Goal: Task Accomplishment & Management: Manage account settings

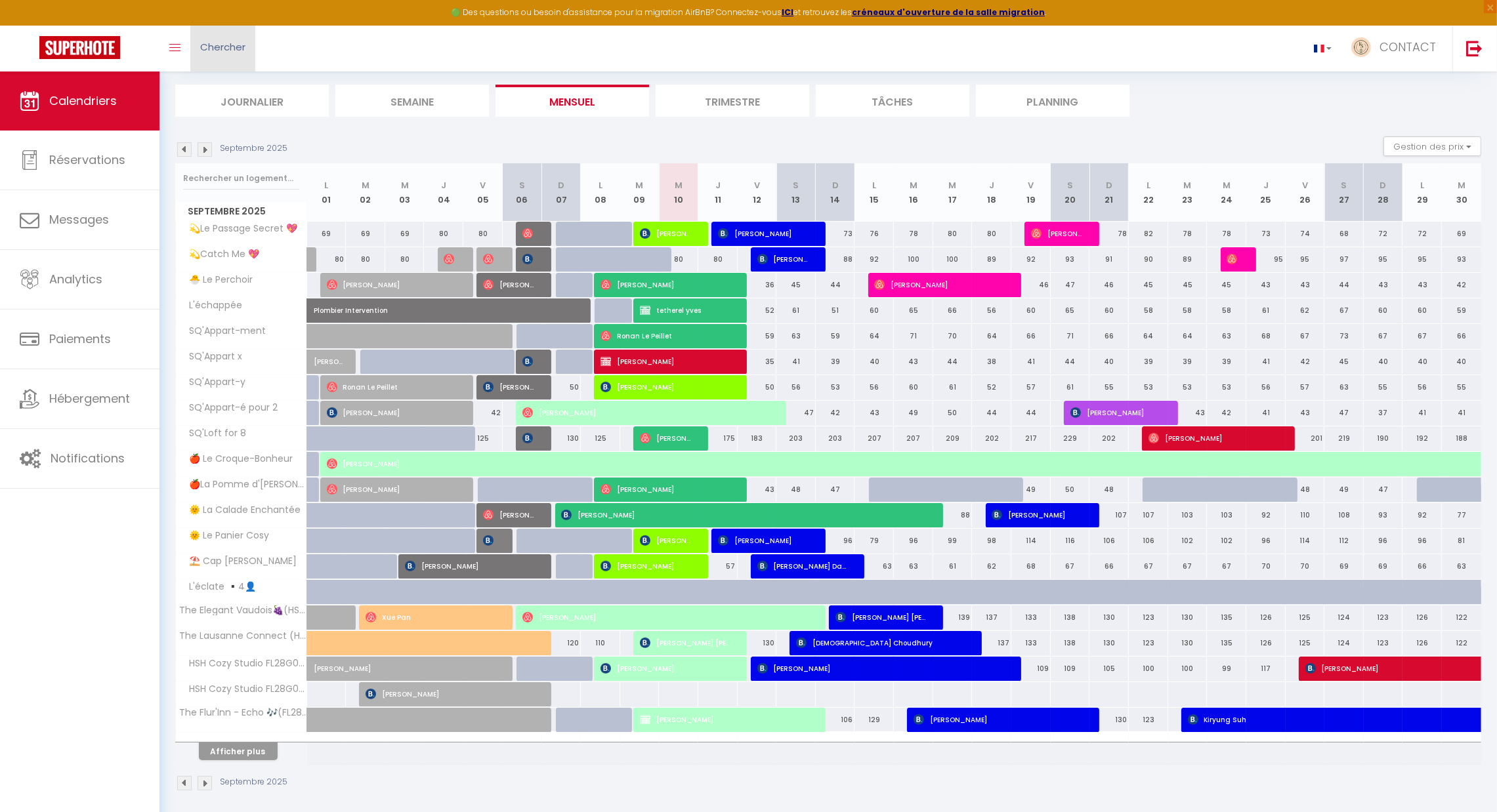
scroll to position [78, 0]
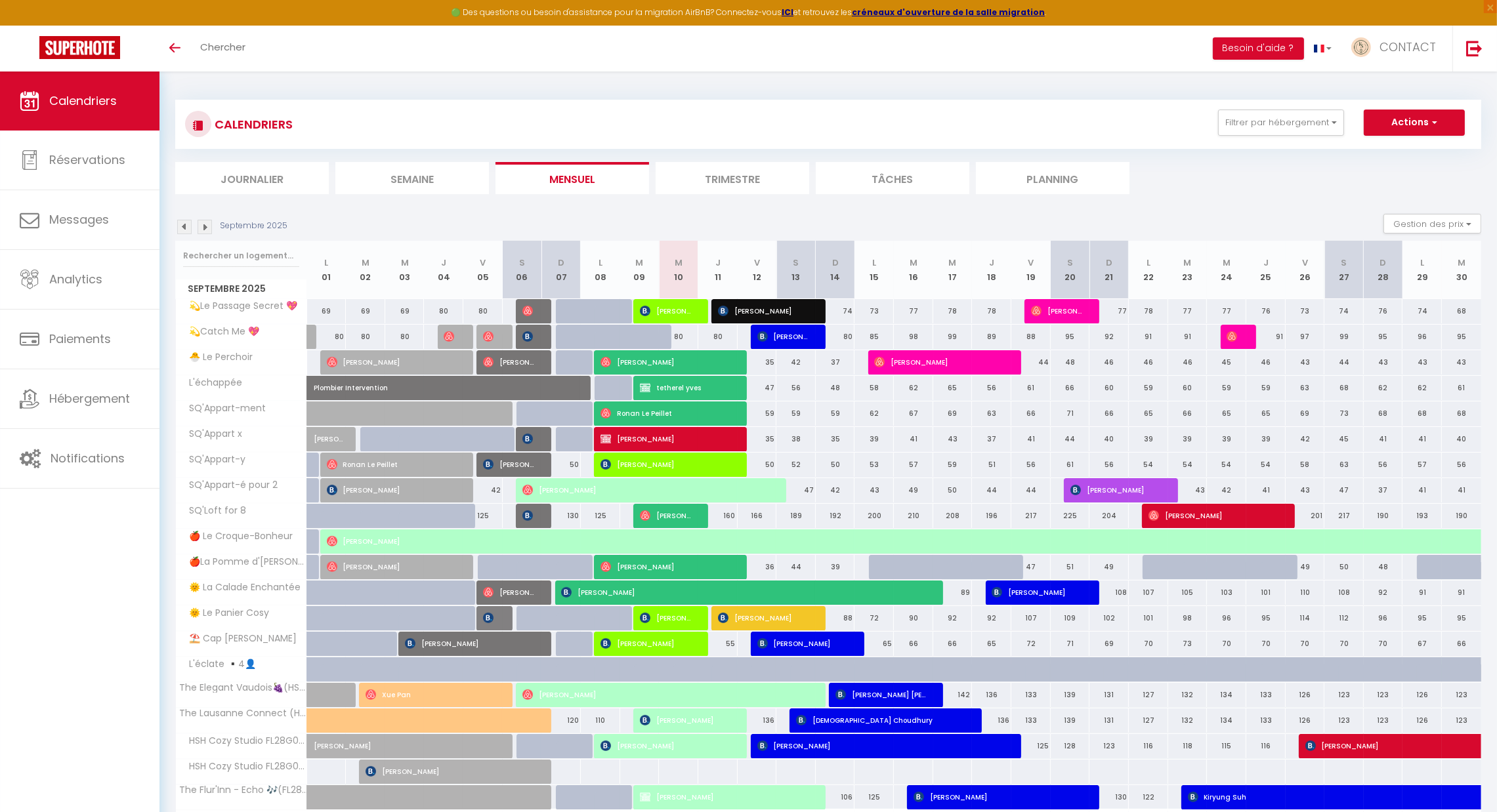
scroll to position [78, 0]
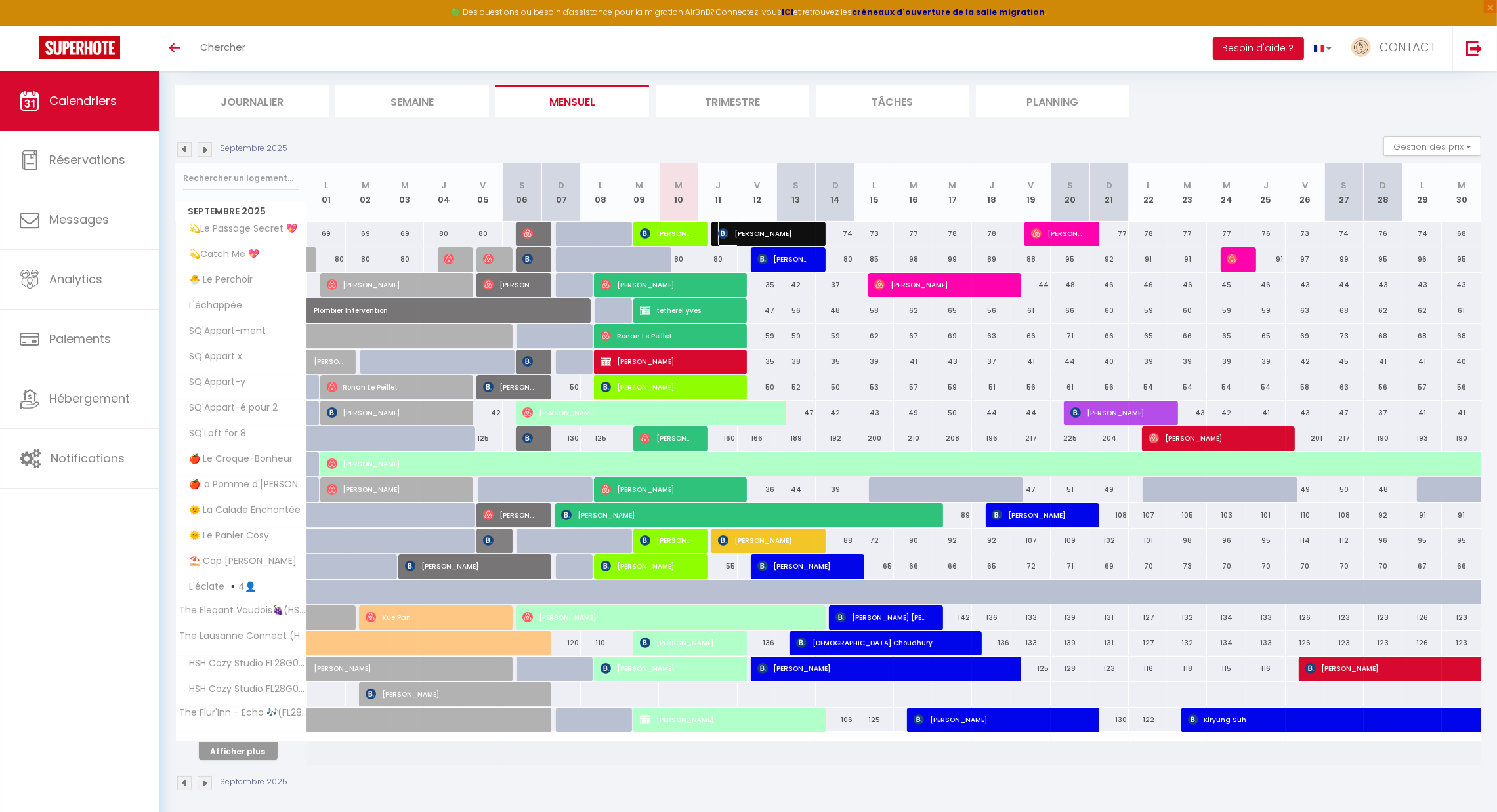
click at [780, 234] on span "[PERSON_NAME]" at bounding box center [764, 234] width 92 height 25
select select "OK"
select select "0"
select select "1"
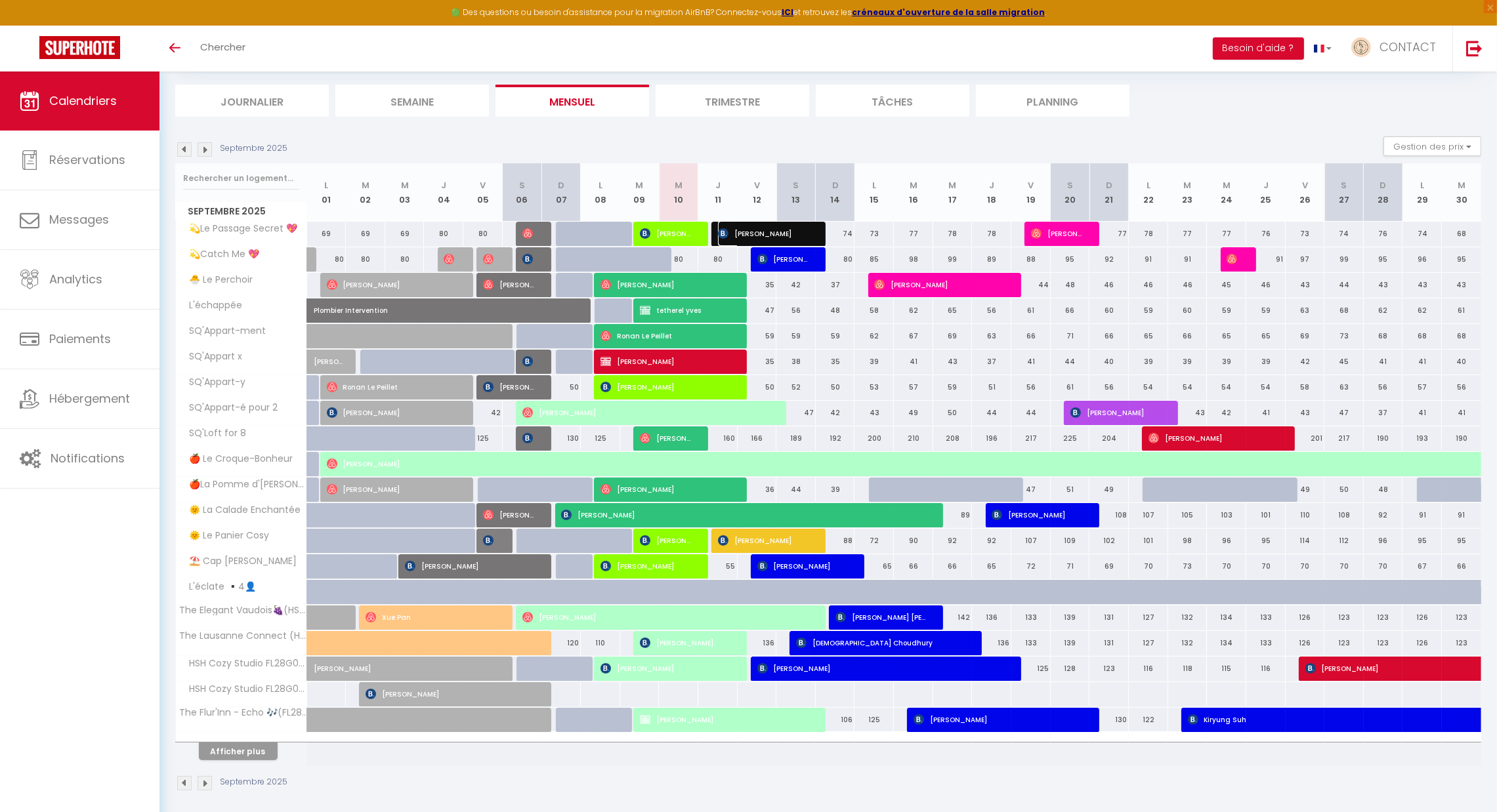
select select "1"
select select
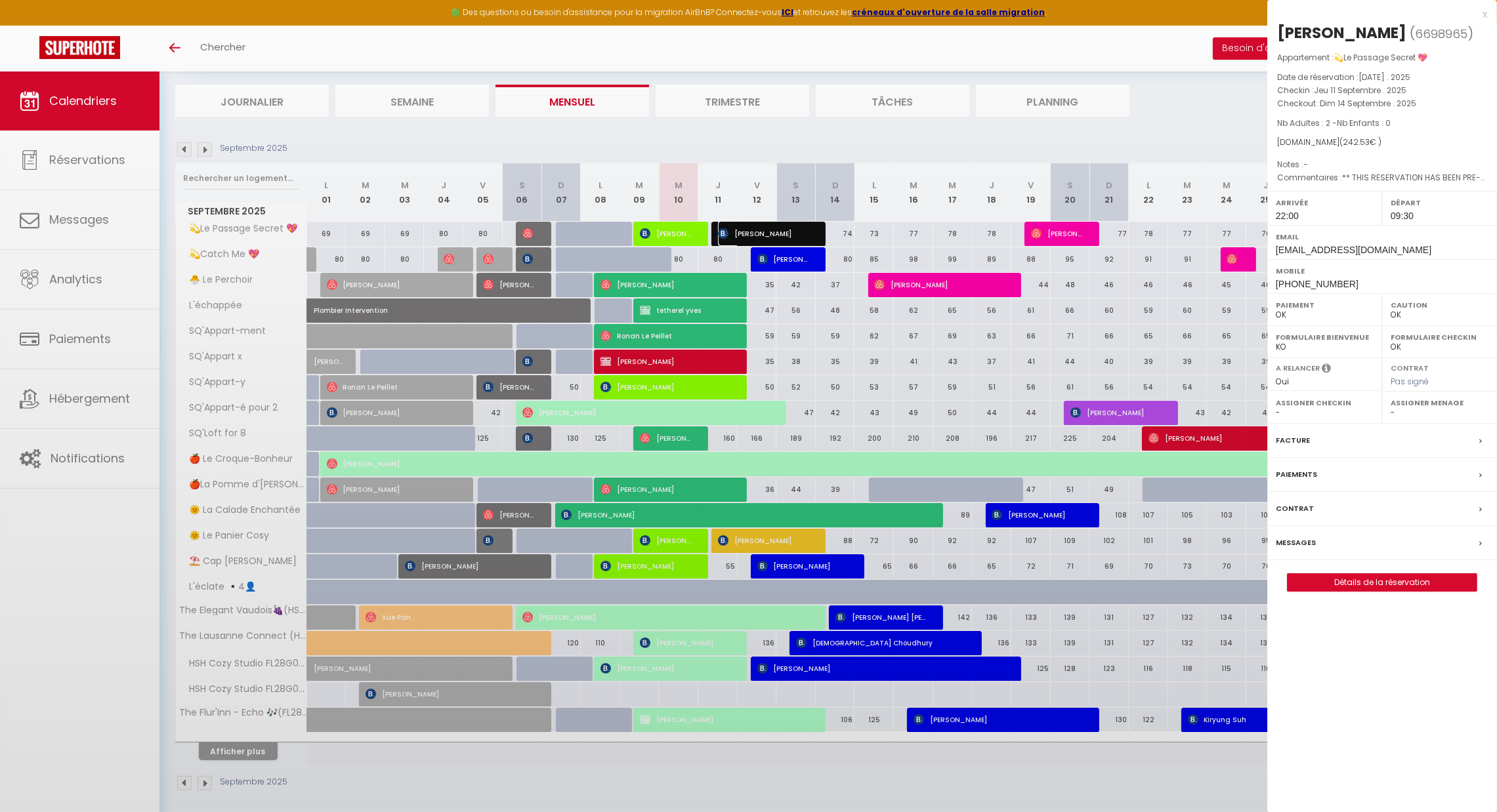
select select "42733"
select select "46278"
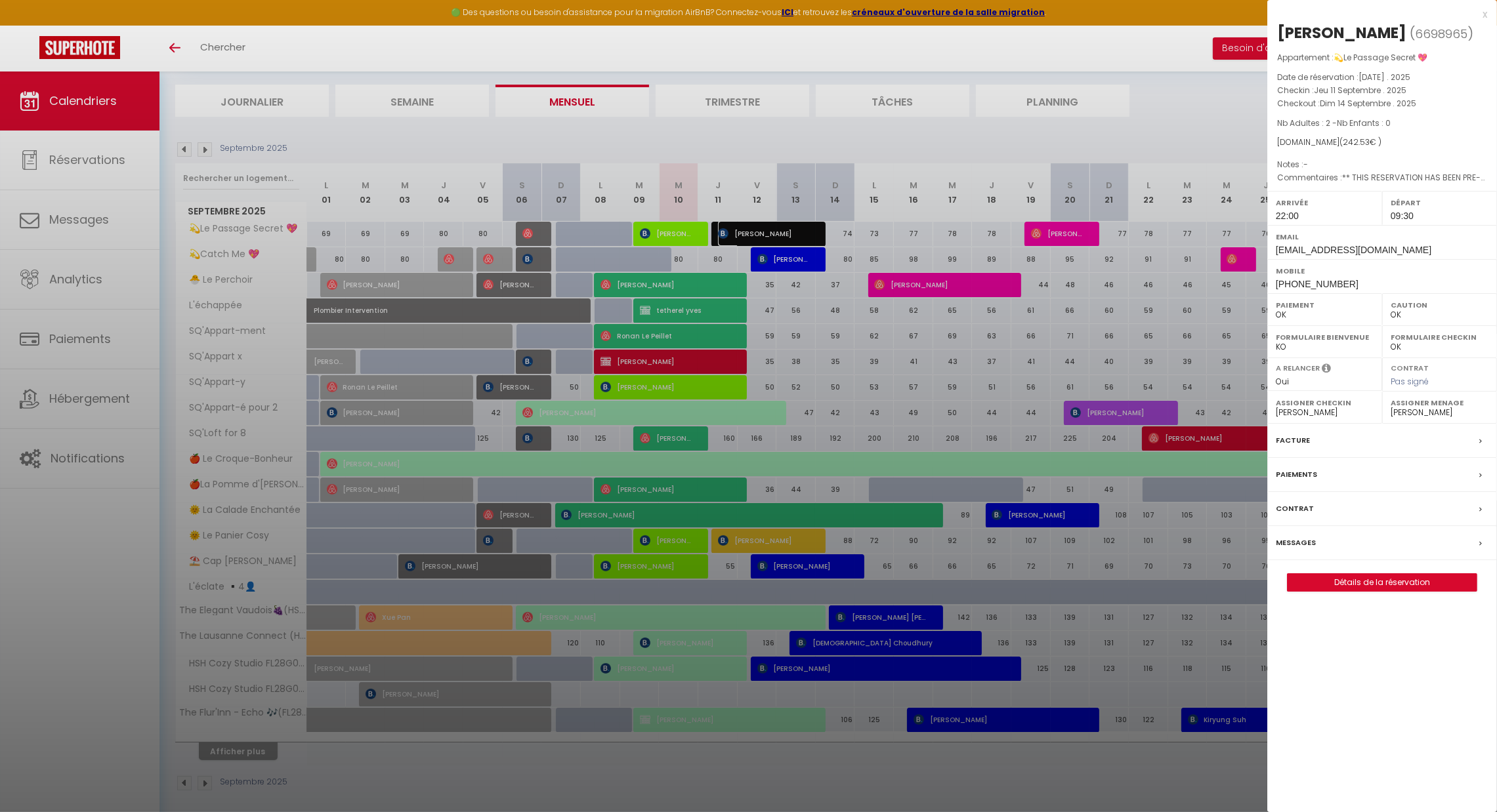
scroll to position [0, 0]
click at [787, 232] on div at bounding box center [748, 406] width 1497 height 812
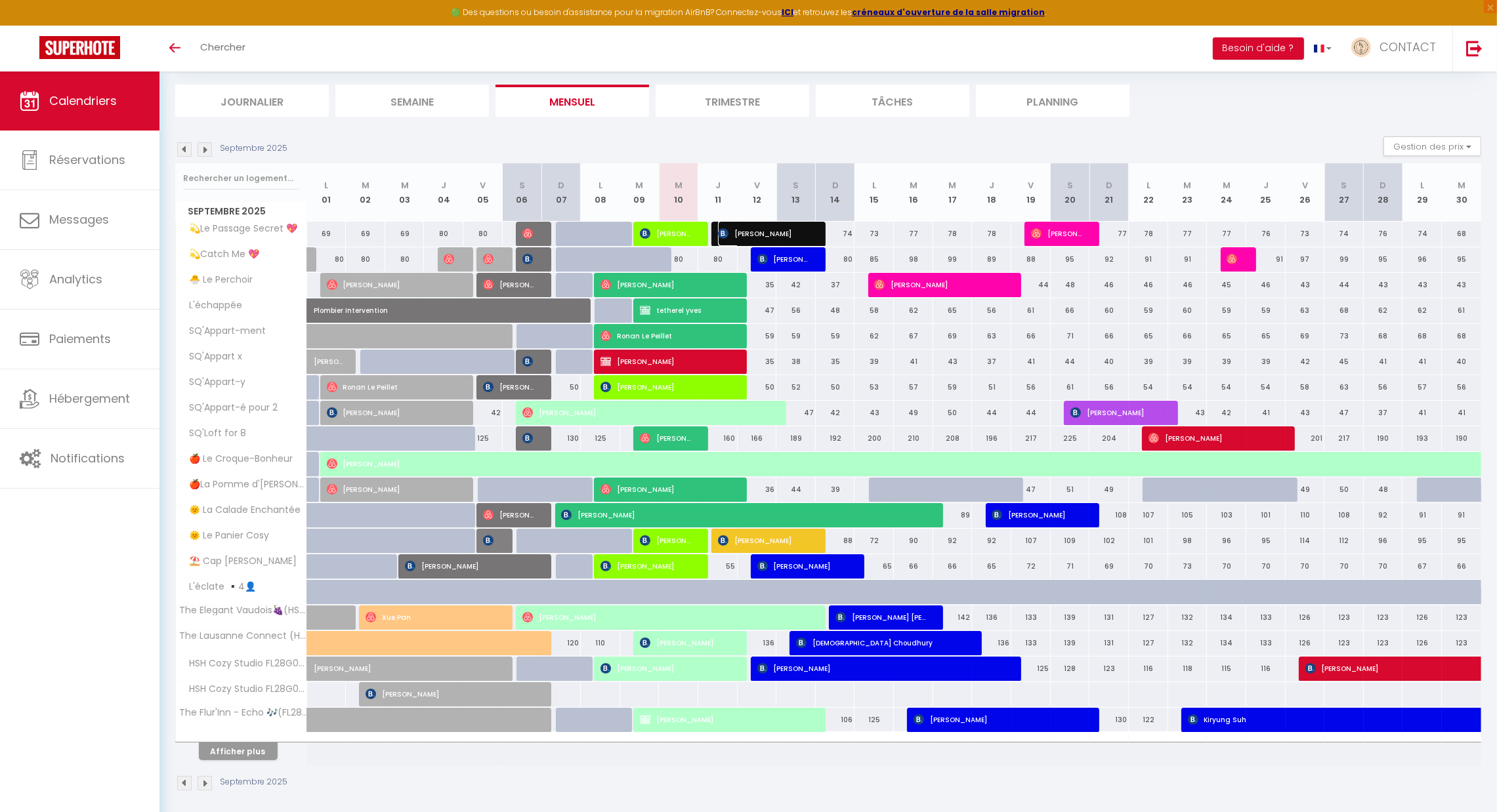
click at [787, 232] on span "[PERSON_NAME]" at bounding box center [764, 234] width 92 height 25
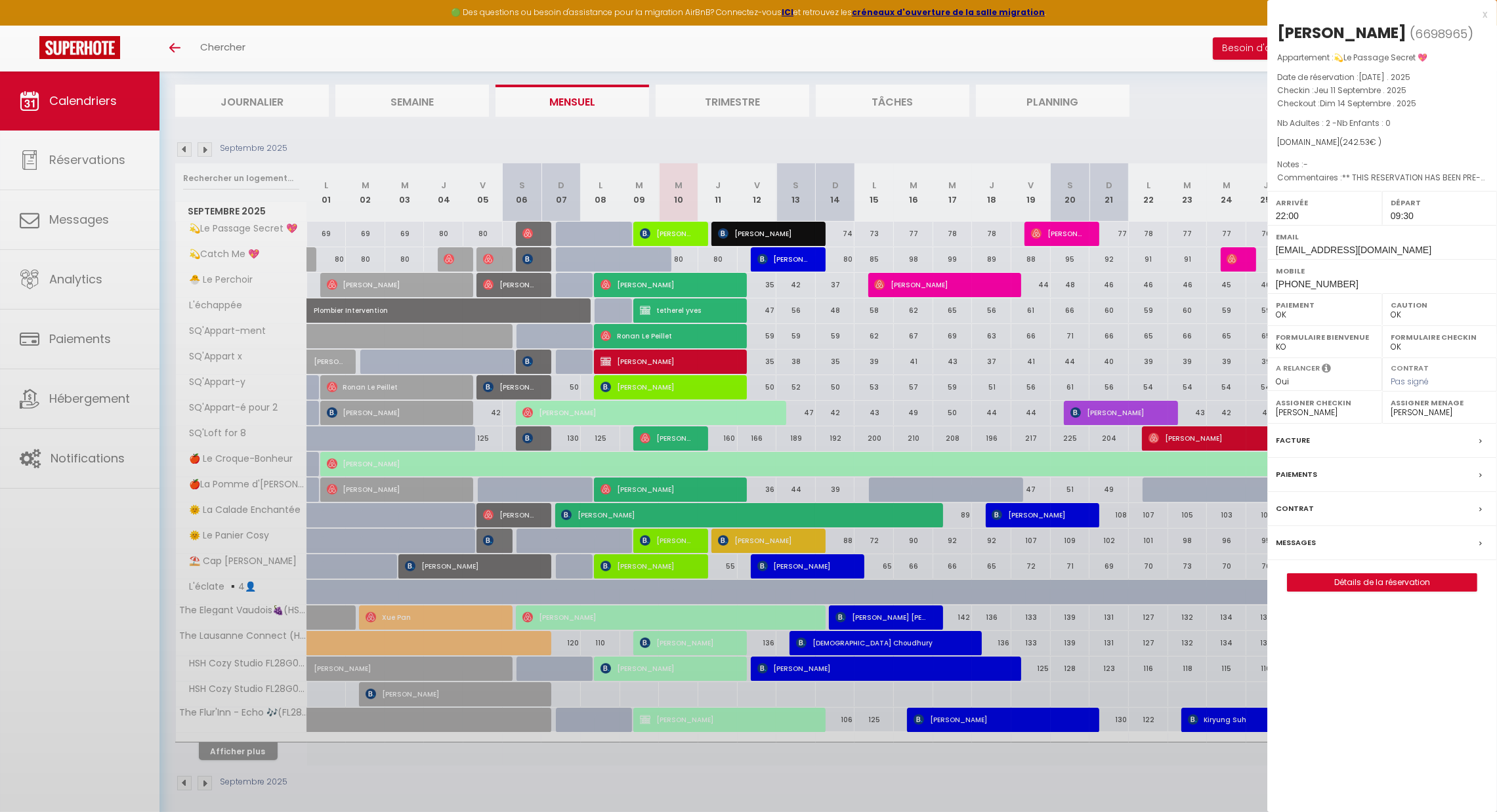
click at [787, 232] on div at bounding box center [748, 406] width 1497 height 812
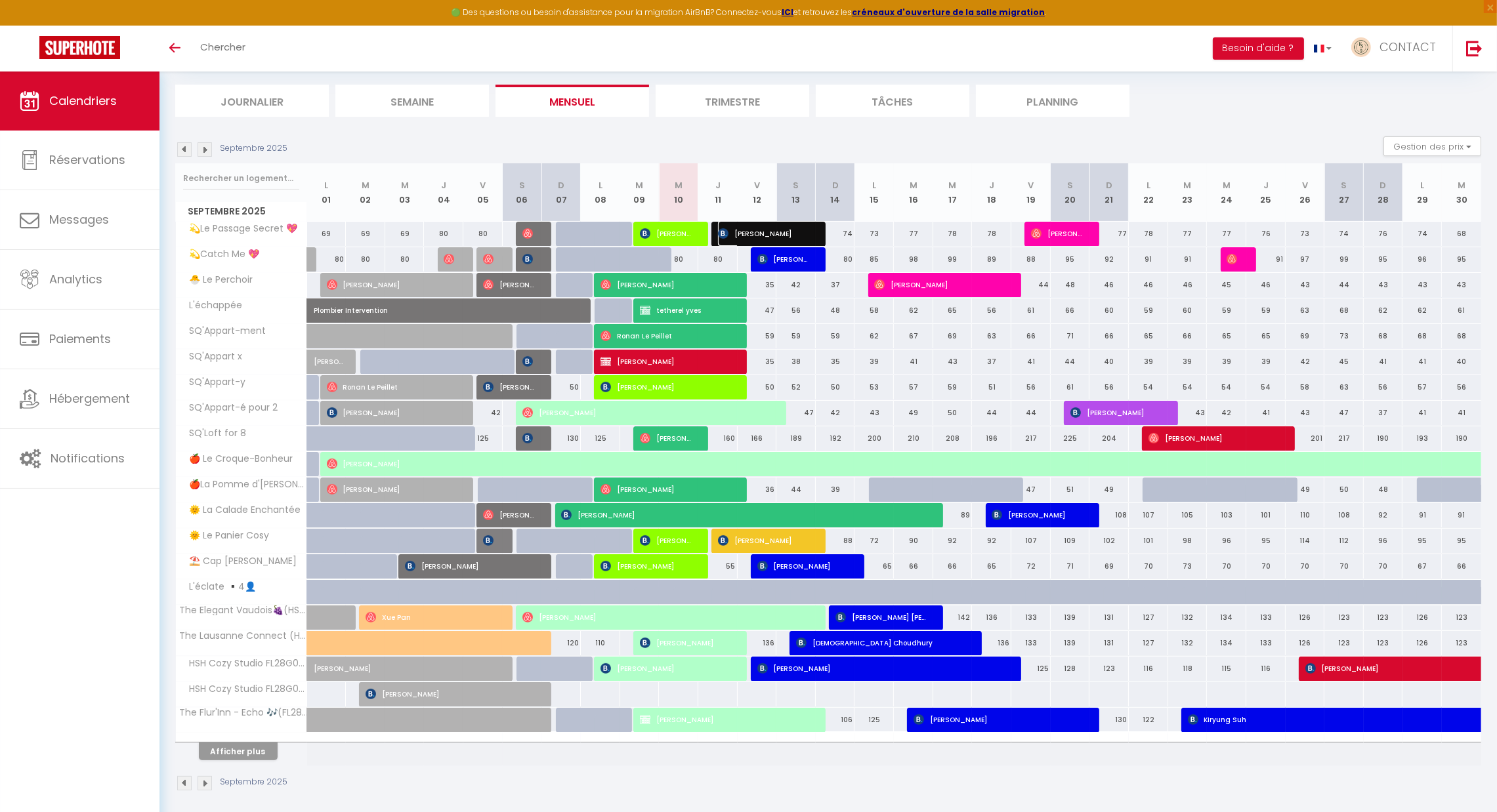
click at [787, 232] on span "[PERSON_NAME]" at bounding box center [764, 234] width 92 height 25
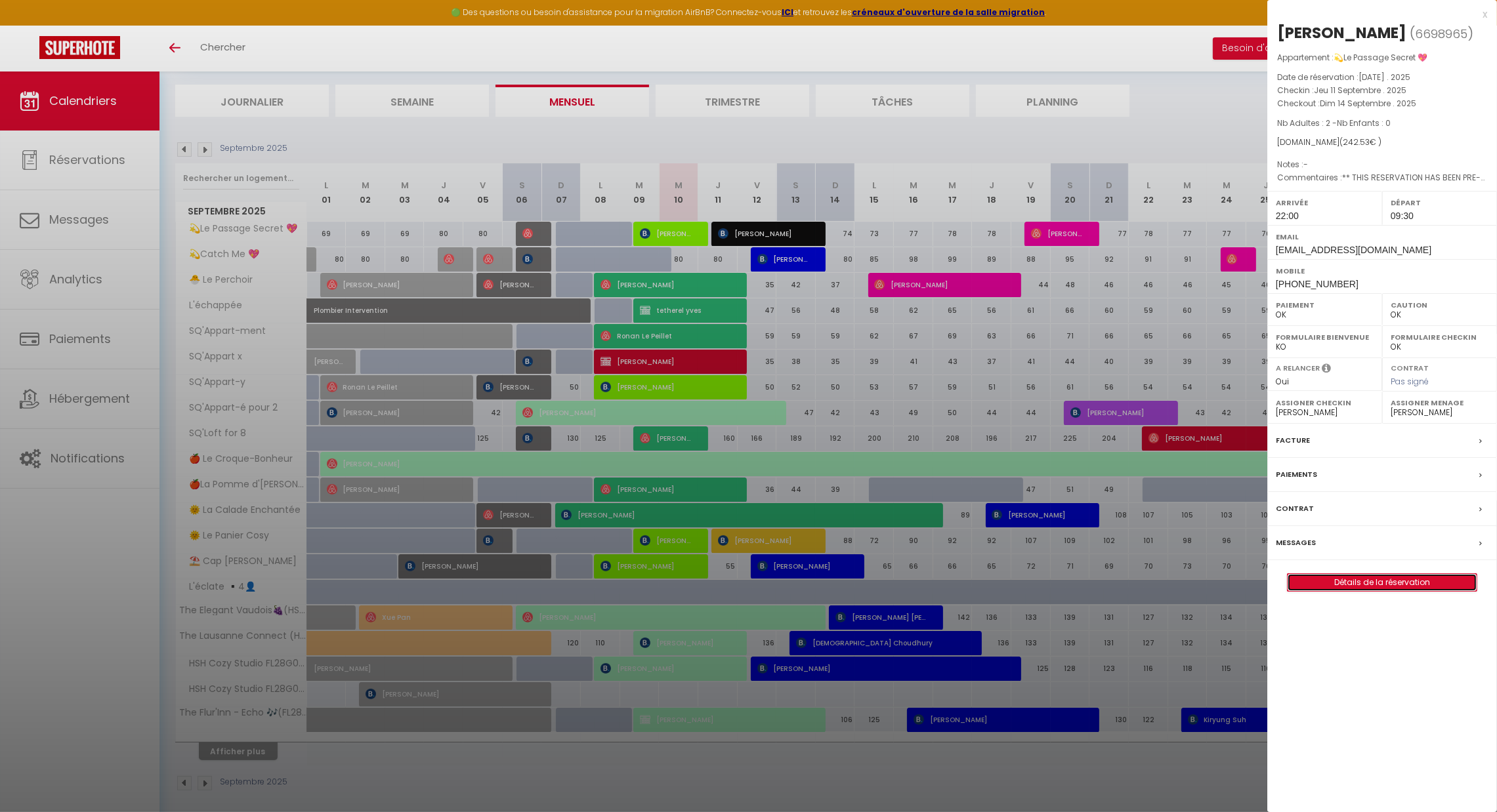
click at [1354, 579] on link "Détails de la réservation" at bounding box center [1382, 583] width 189 height 17
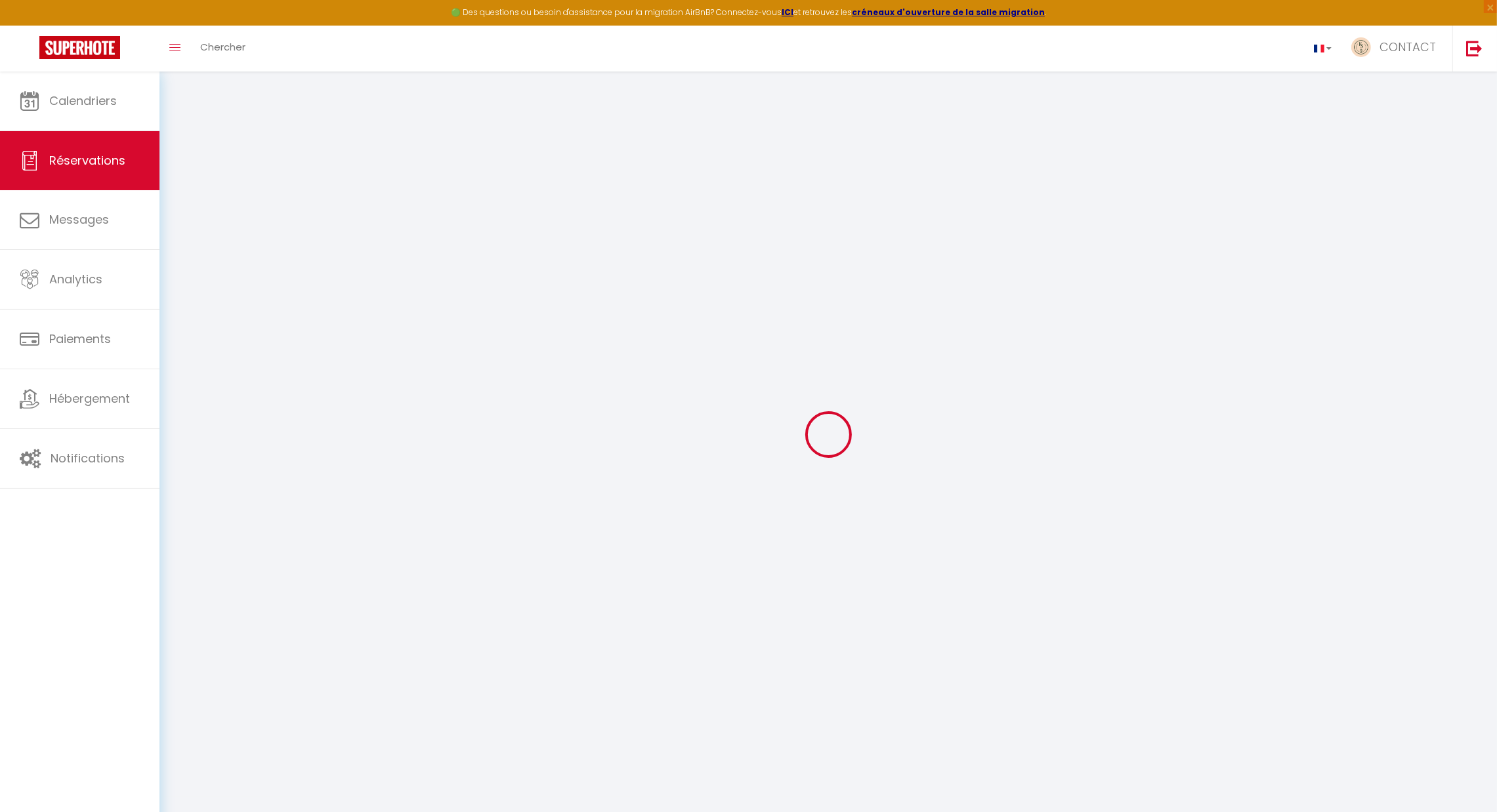
type input "[PERSON_NAME]"
type input "Vedrenne"
type input "[EMAIL_ADDRESS][DOMAIN_NAME]"
type input "[PERSON_NAME][EMAIL_ADDRESS][DOMAIN_NAME]"
type input "[PHONE_NUMBER]"
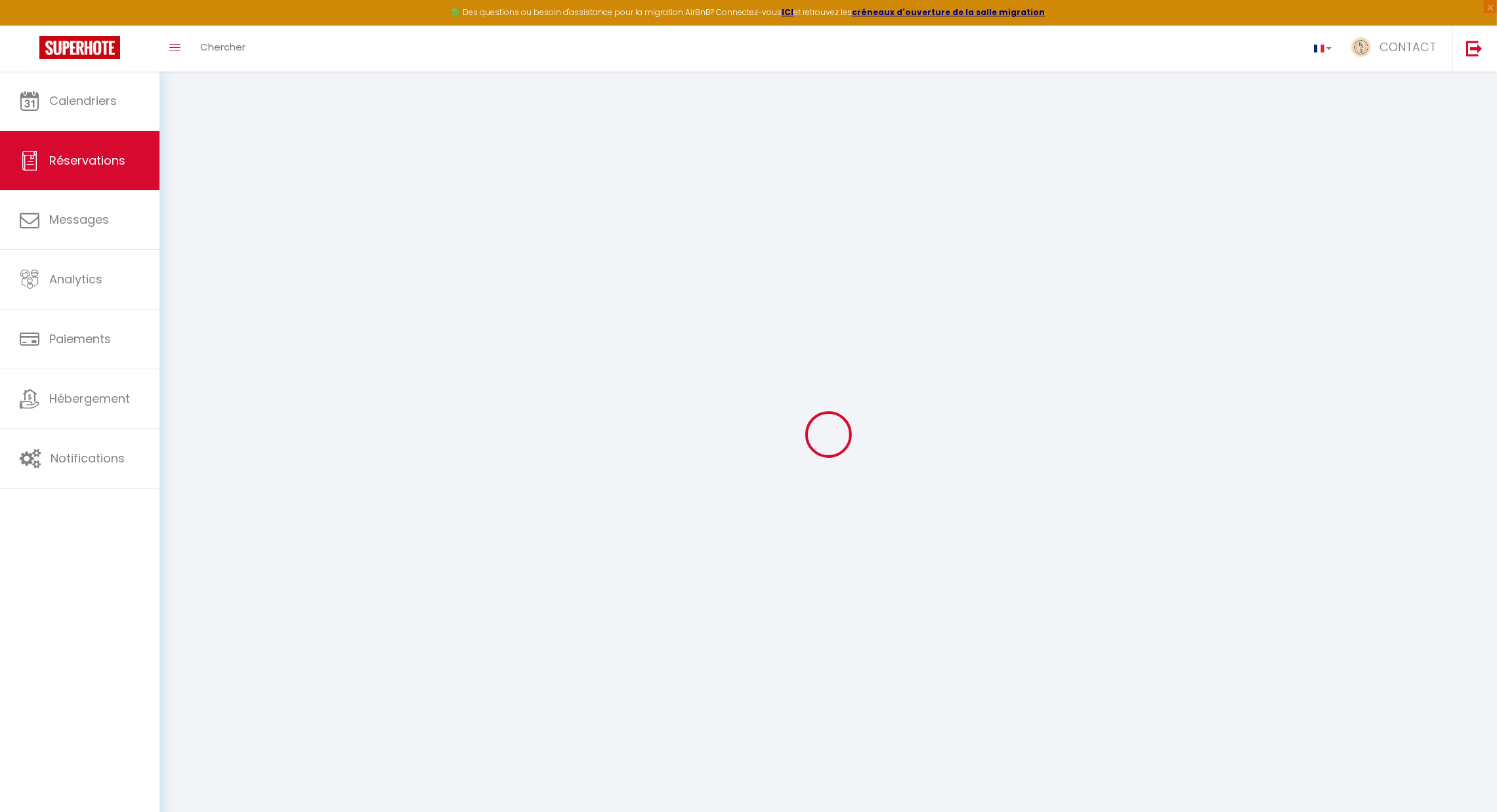
type input "0647905989"
type input "."
select select "FR"
type input "40.05"
type input "3.4"
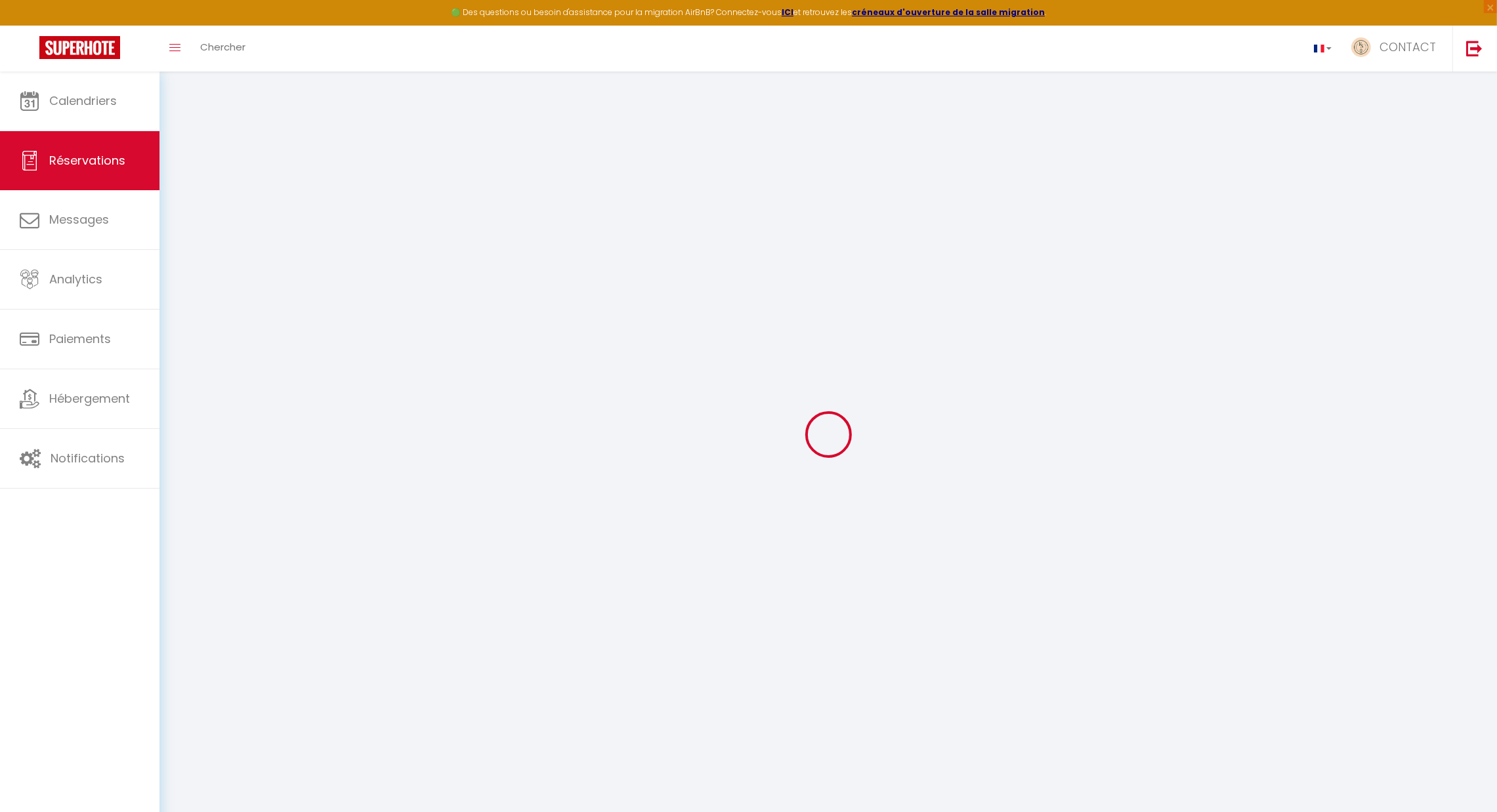
select select "59177"
select select "1"
select select
type input "2"
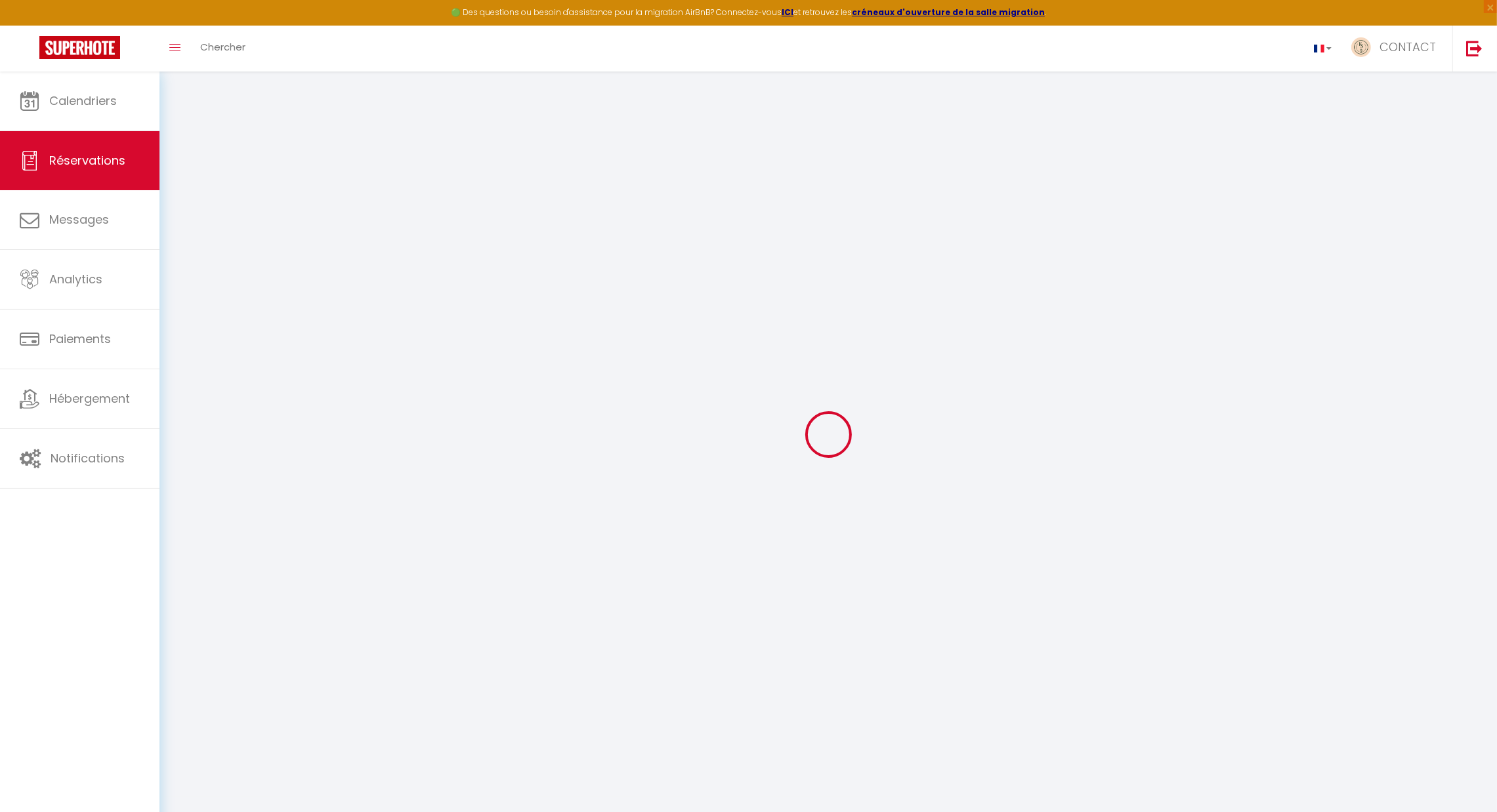
select select "12"
select select "15"
type input "209.61"
checkbox input "false"
select select "2"
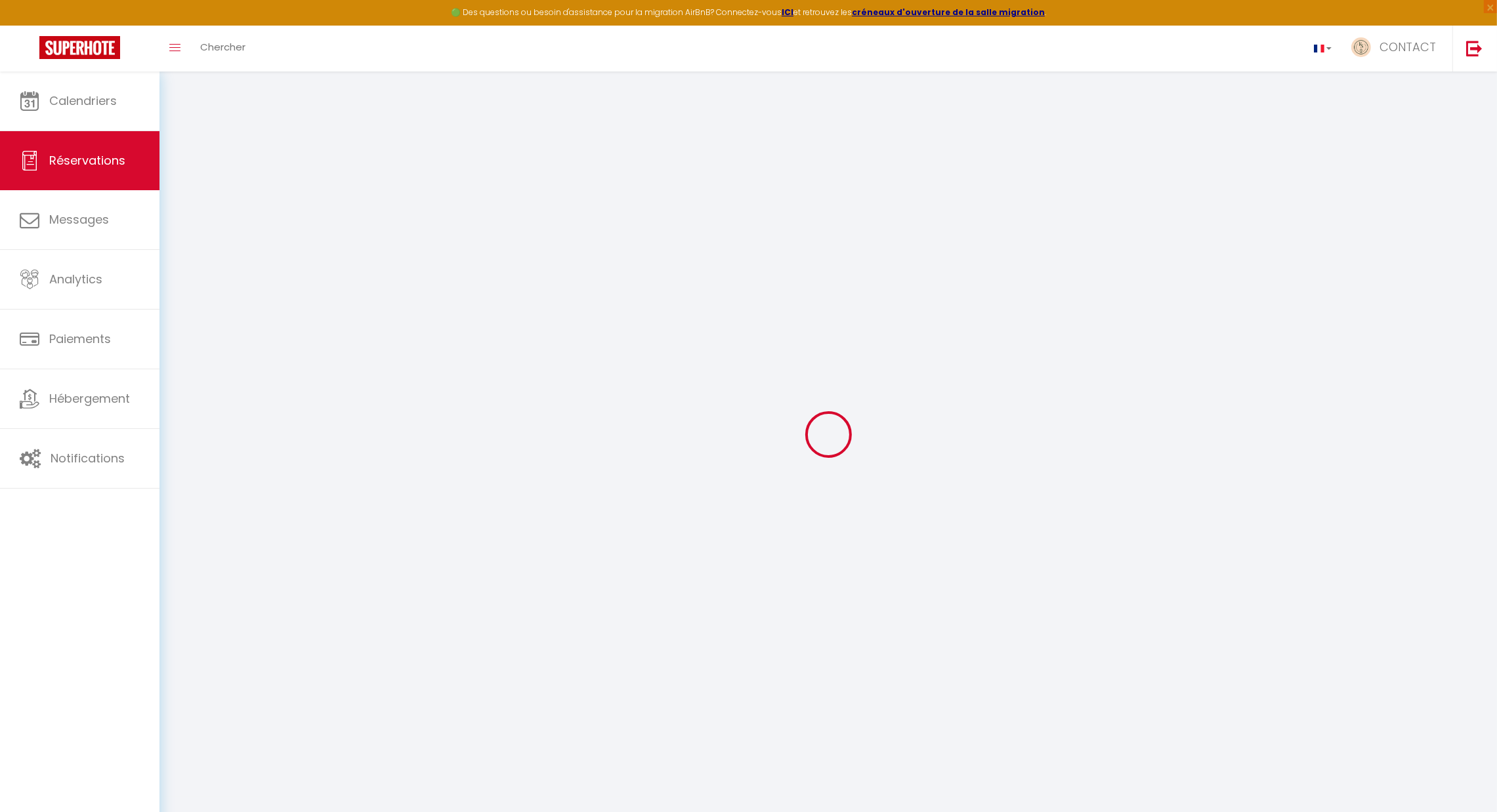
type input "0"
select select
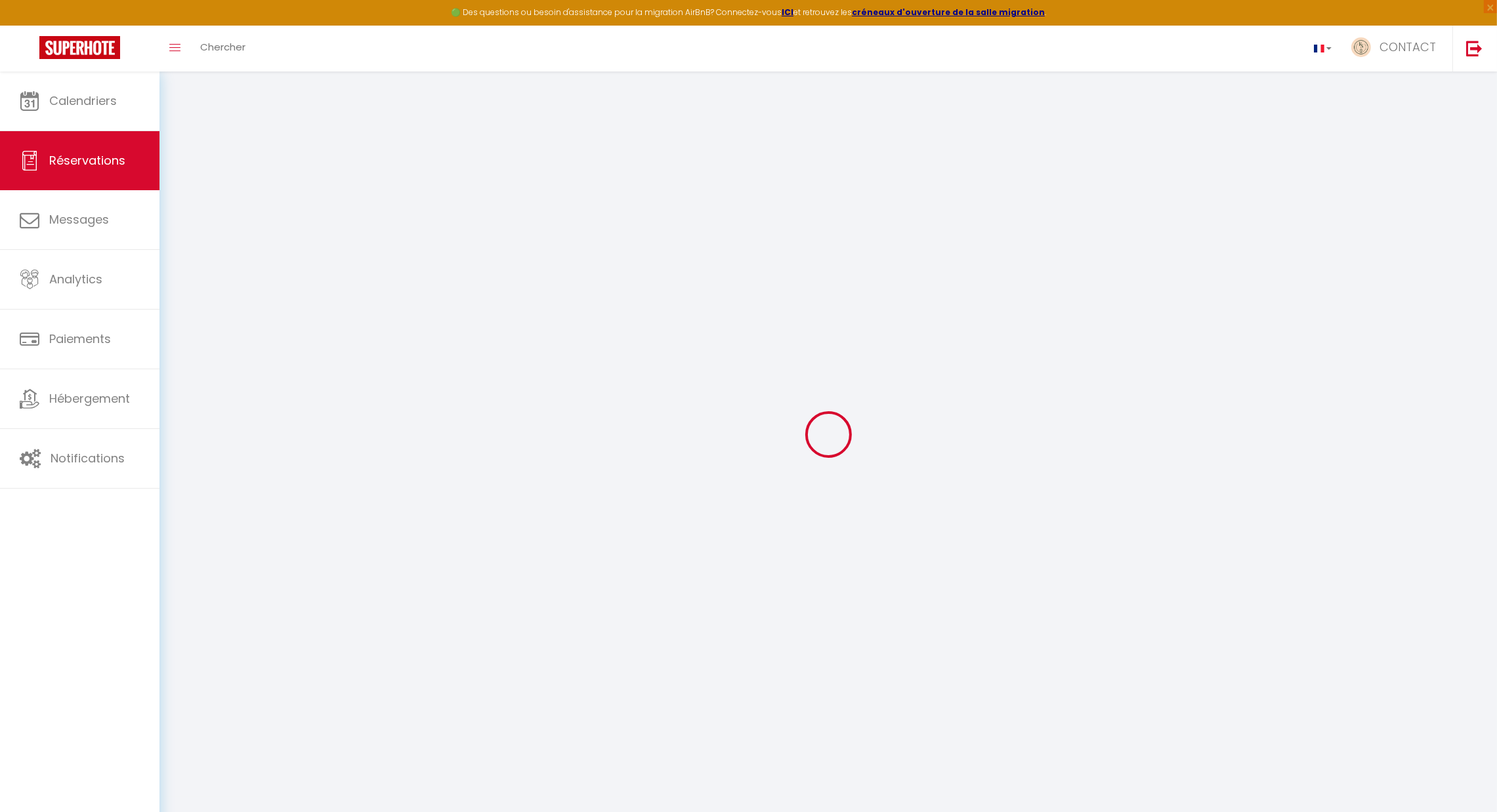
checkbox input "false"
select select
checkbox input "false"
select select
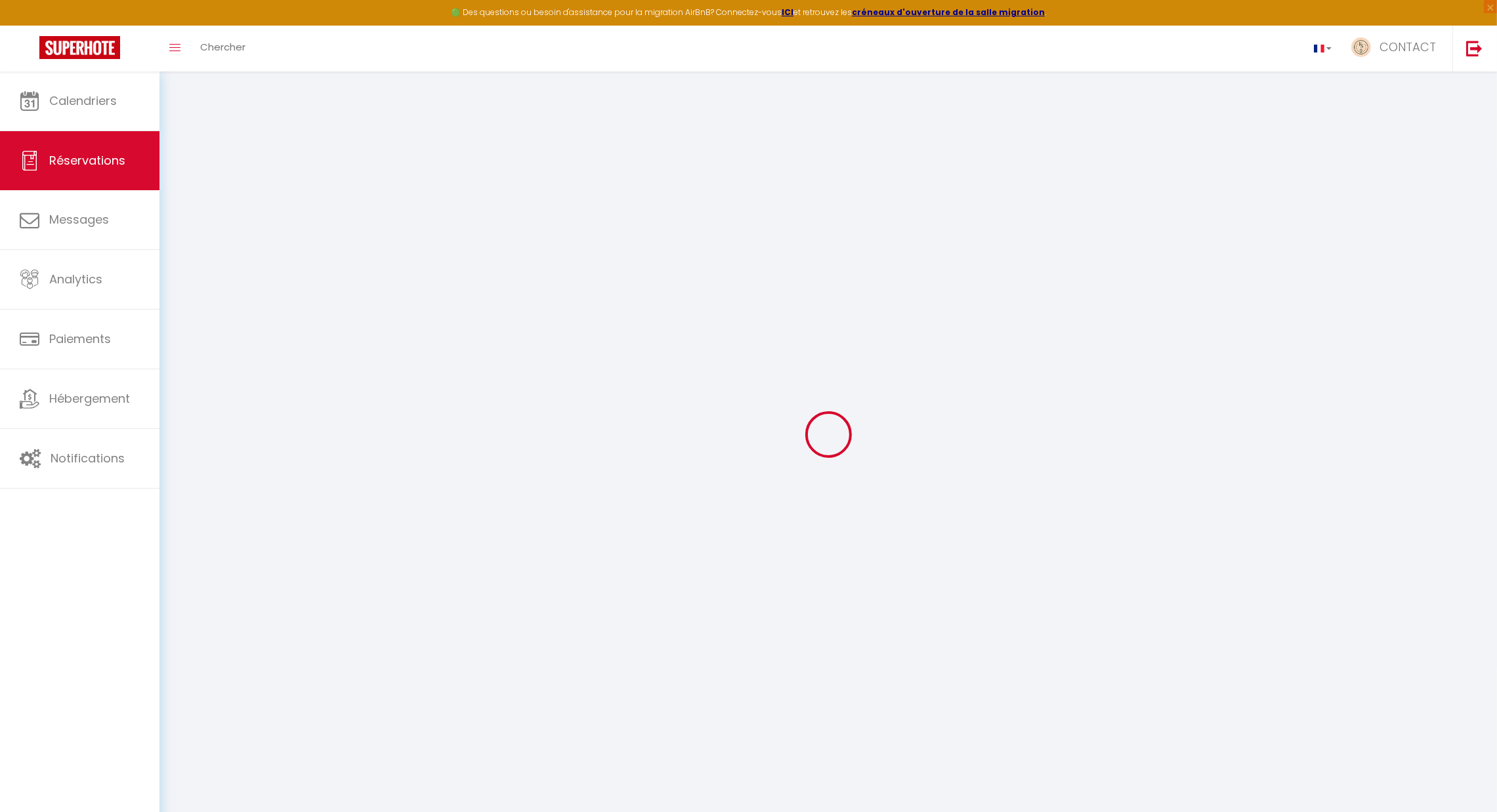
select select
checkbox input "false"
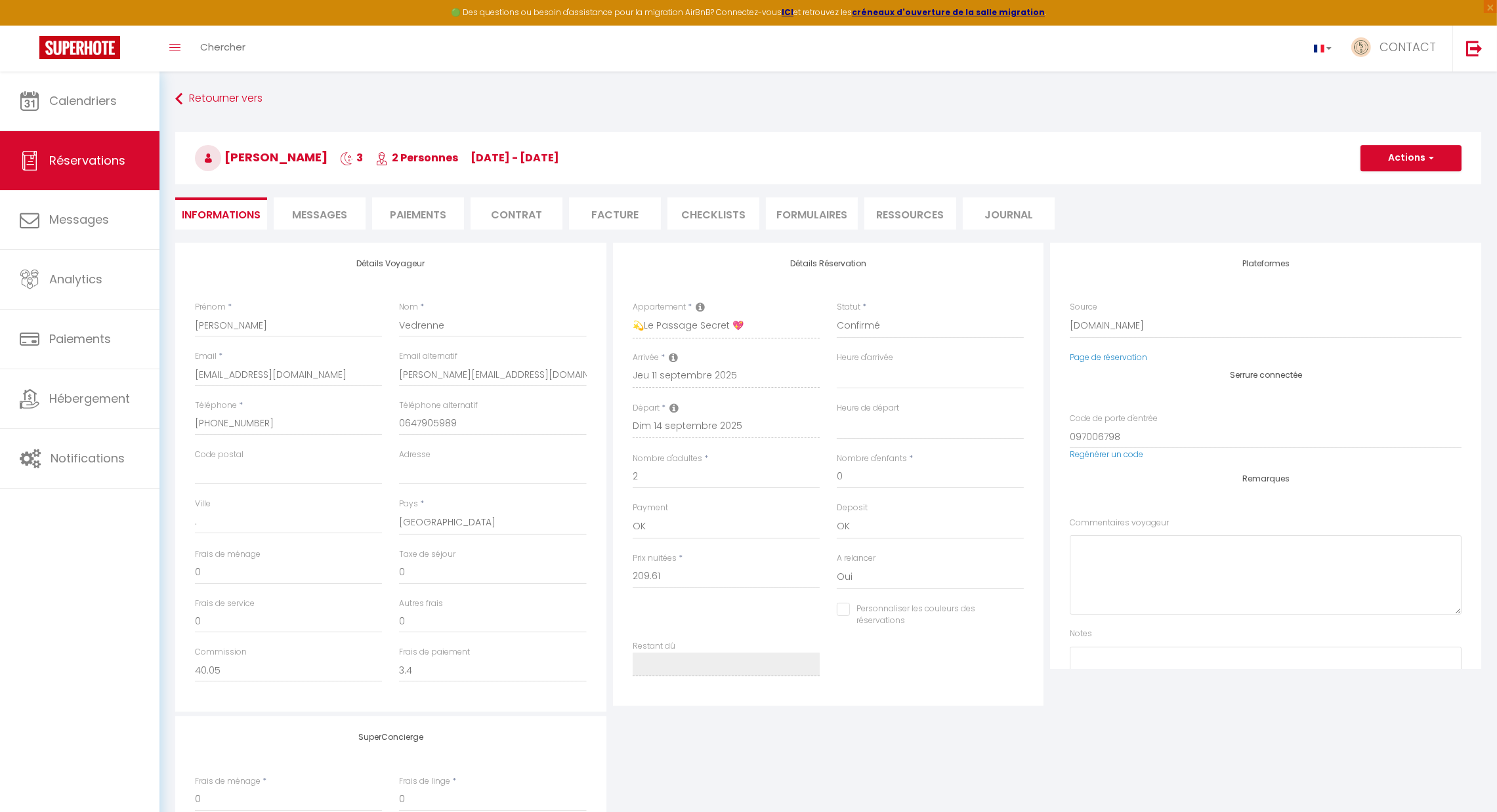
select select
checkbox input "false"
type voyageur0 "** THIS RESERVATION HAS BEEN PRE-PAID ** BOOKING NOTE : Payment charge is EUR 3…"
type input "26"
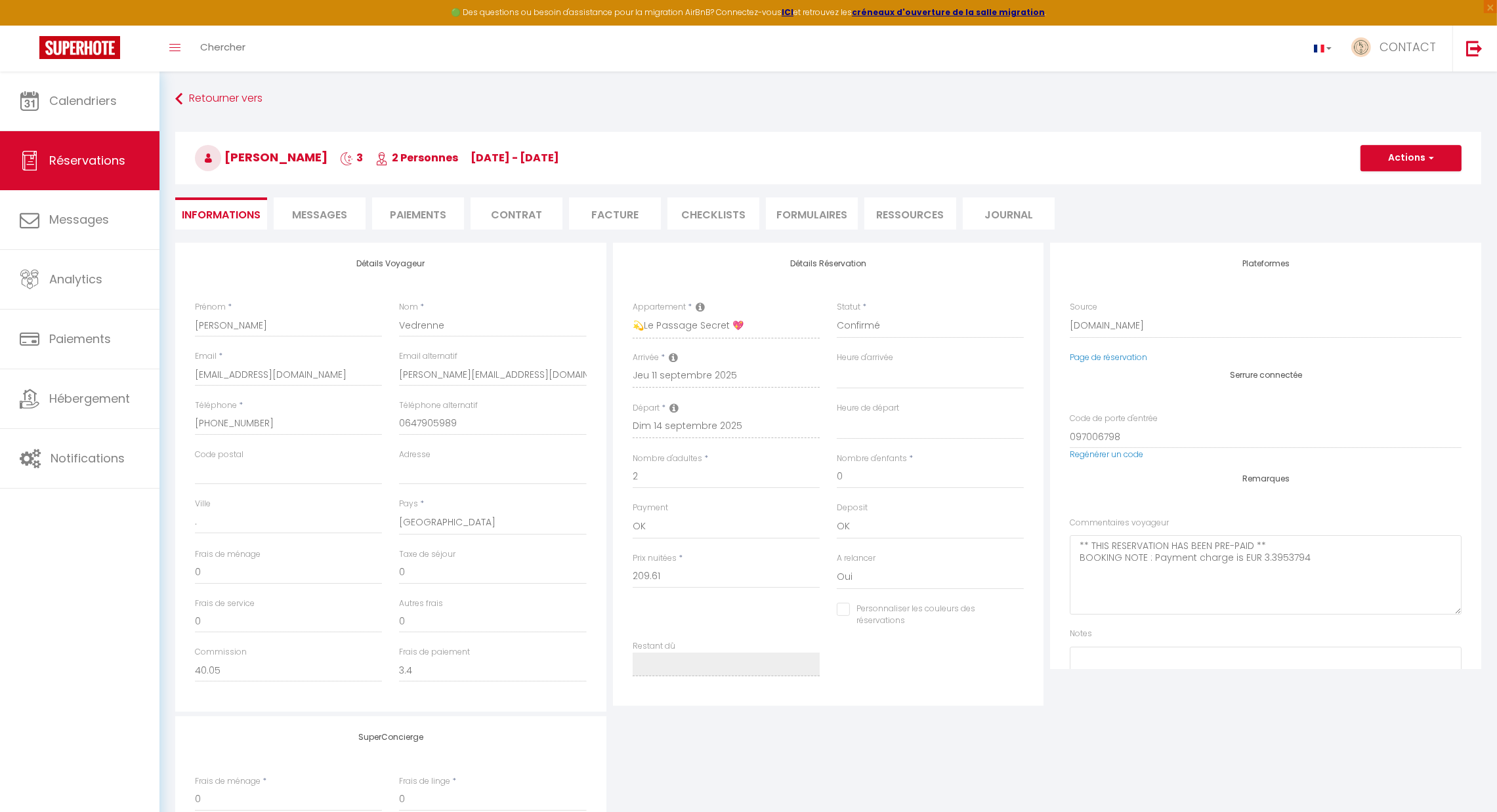
type input "6.92"
select select
checkbox input "false"
select select "22:00"
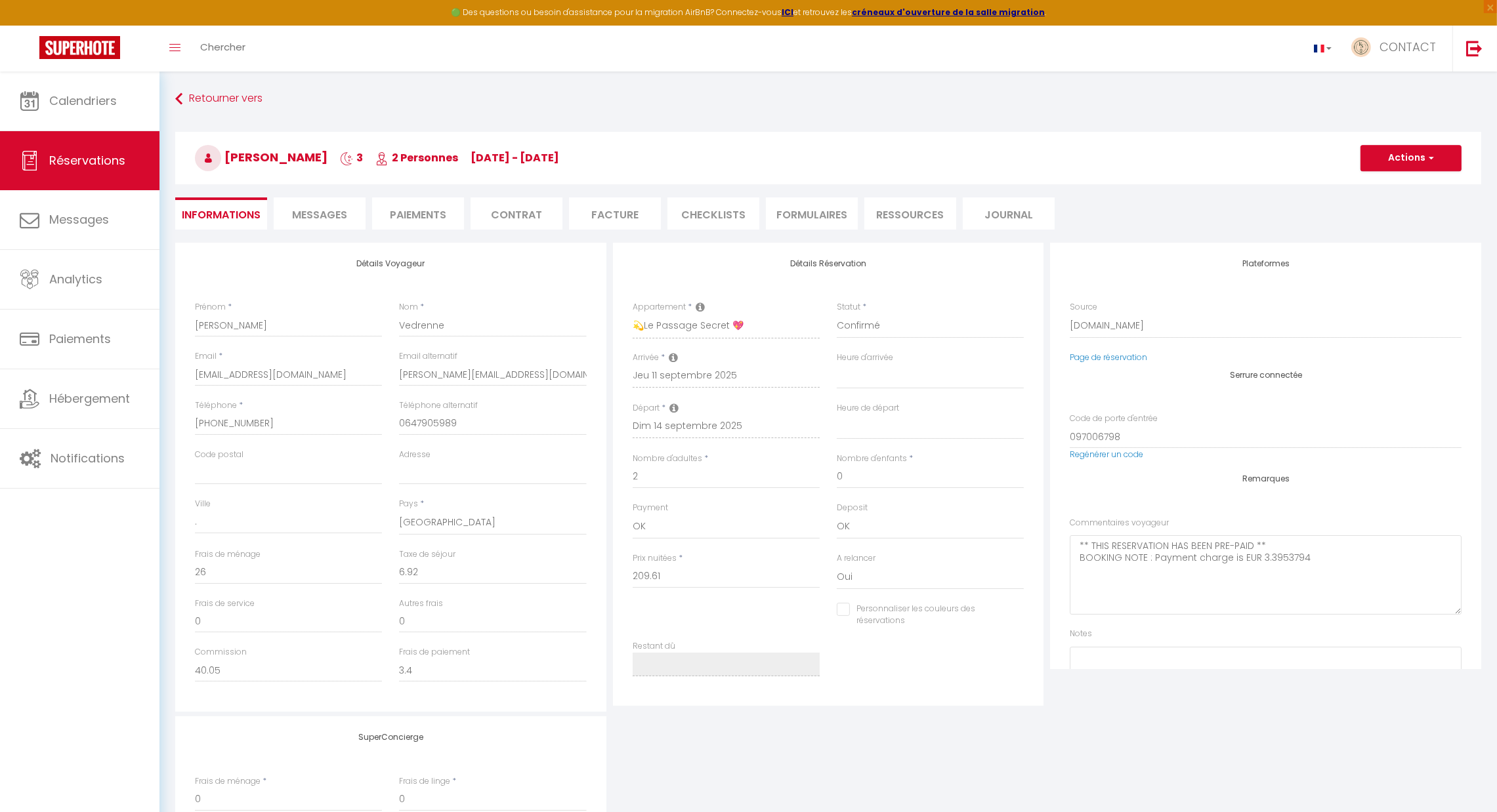
select select "09:30"
click at [386, 207] on li "Paiements" at bounding box center [418, 213] width 92 height 32
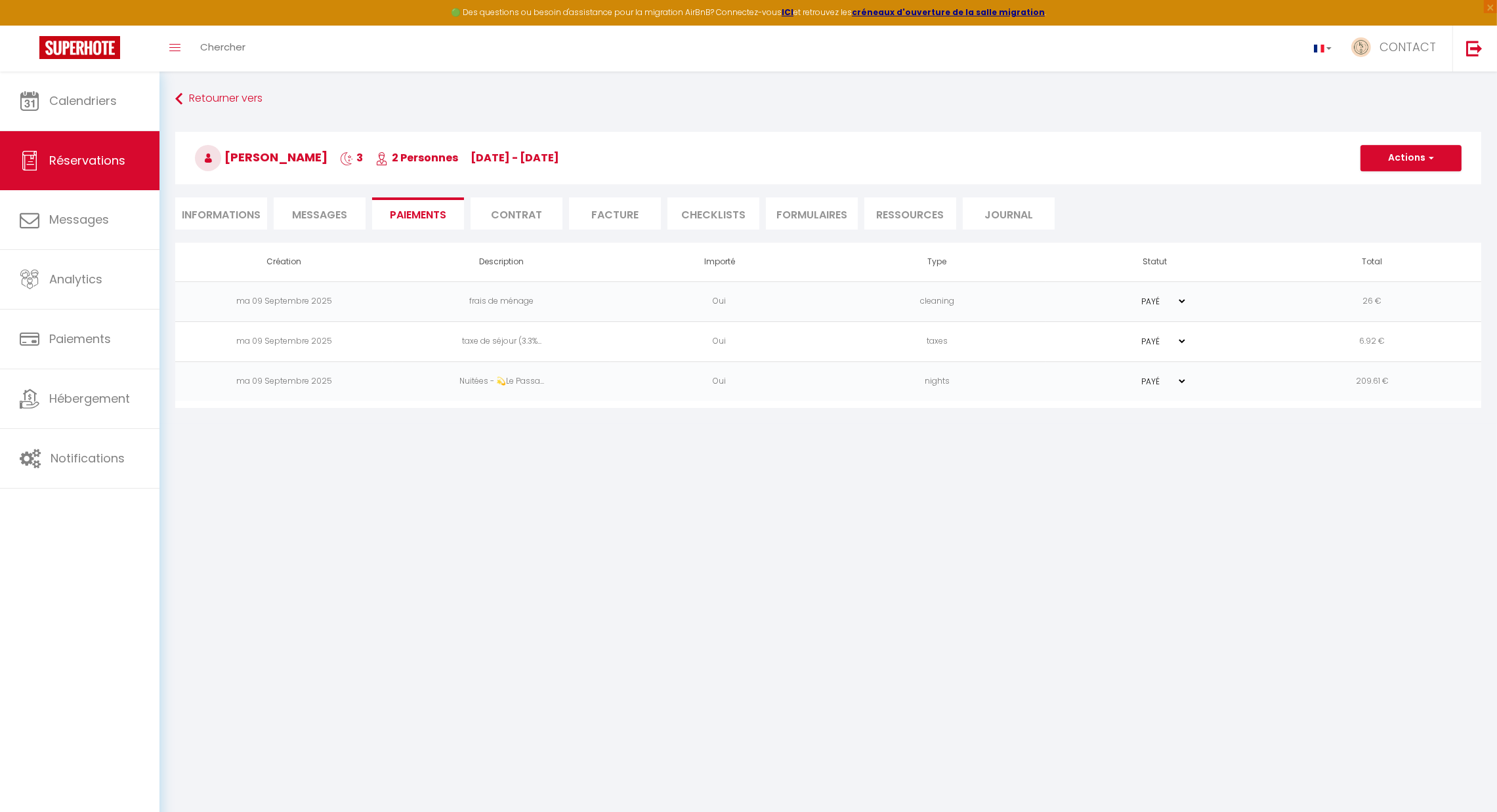
click at [319, 212] on span "Messages" at bounding box center [319, 214] width 55 height 15
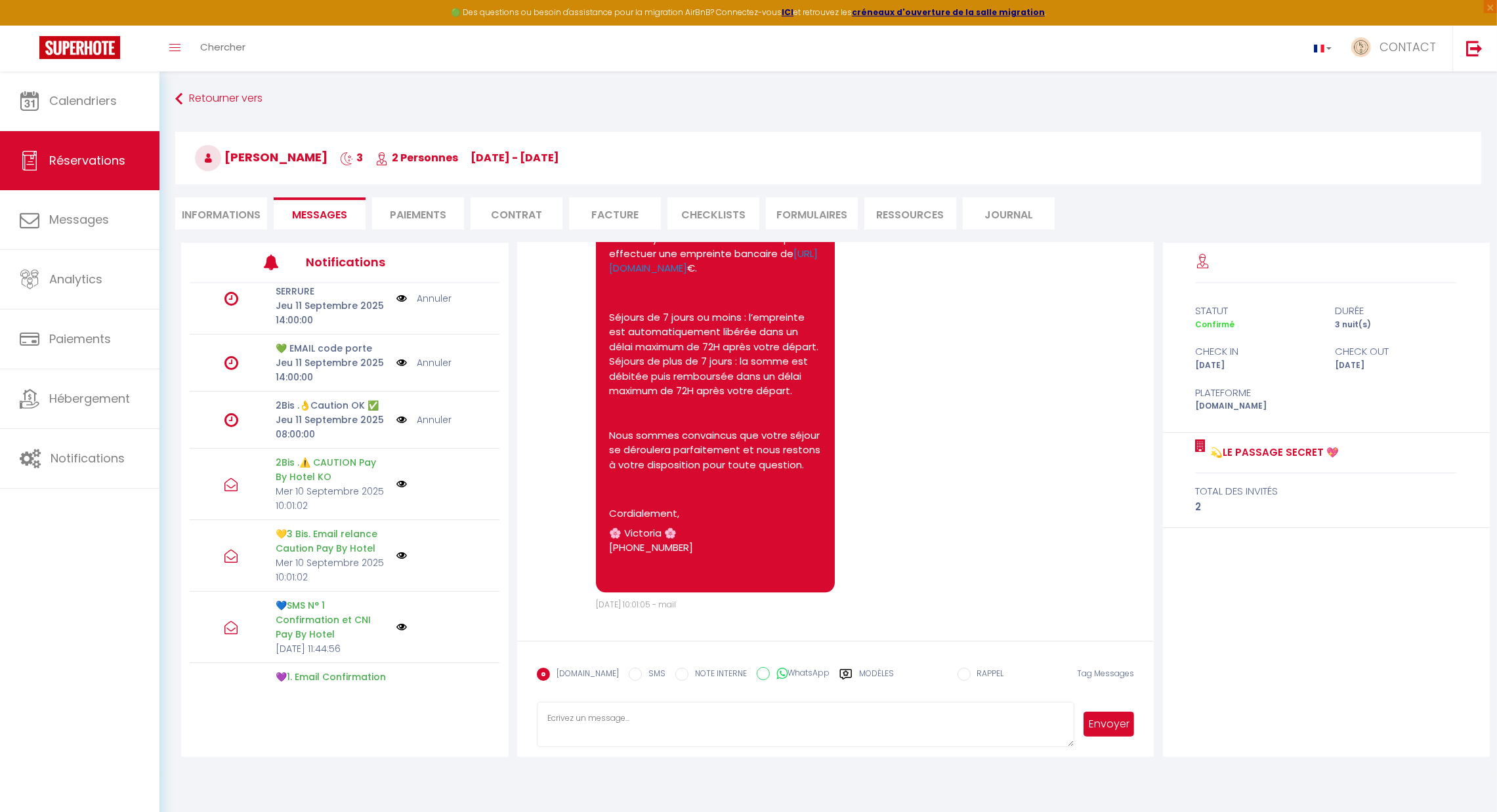
scroll to position [293, 0]
